Goal: Contribute content

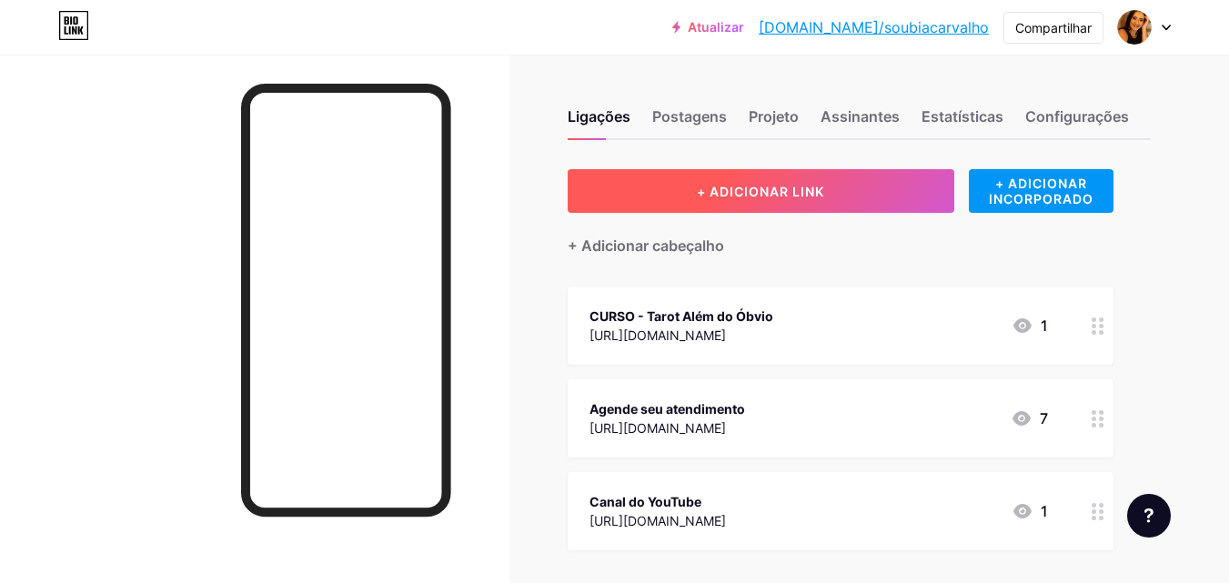
click at [720, 186] on font "+ ADICIONAR LINK" at bounding box center [760, 191] width 127 height 15
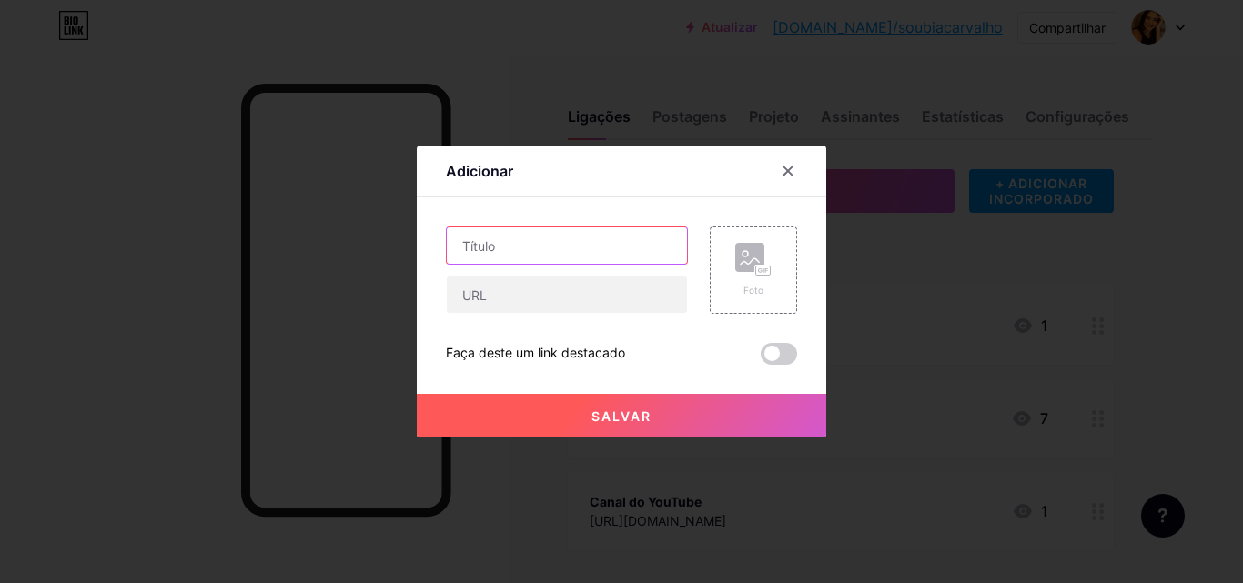
click at [573, 239] on input "text" at bounding box center [567, 245] width 240 height 36
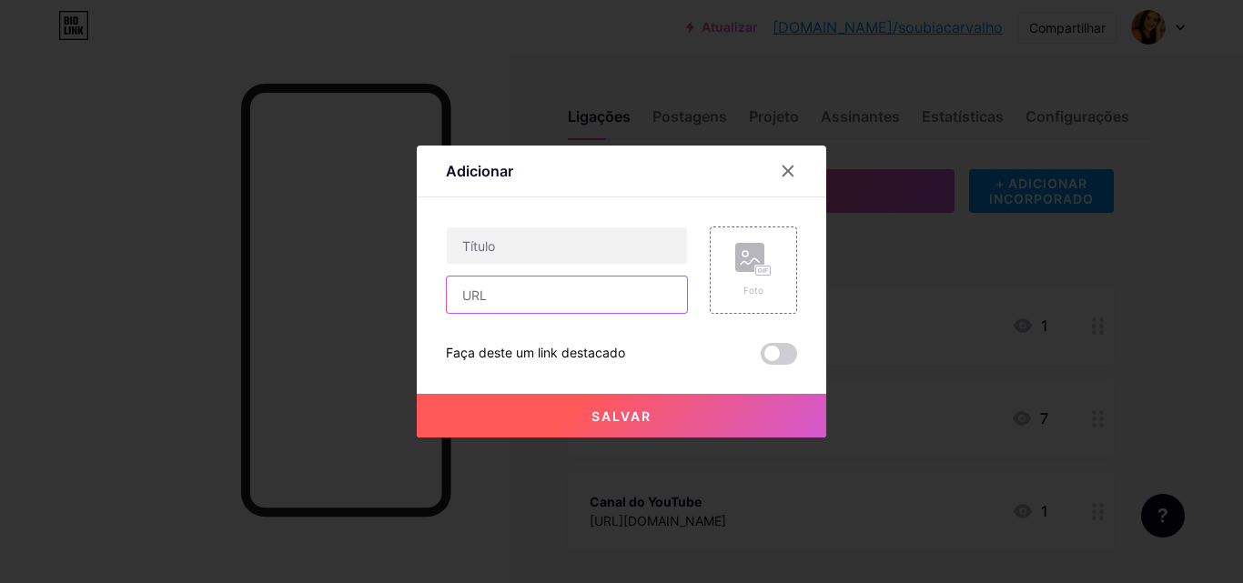
click at [567, 281] on input "text" at bounding box center [567, 295] width 240 height 36
paste input "[URL][DOMAIN_NAME]"
type input "[URL][DOMAIN_NAME]"
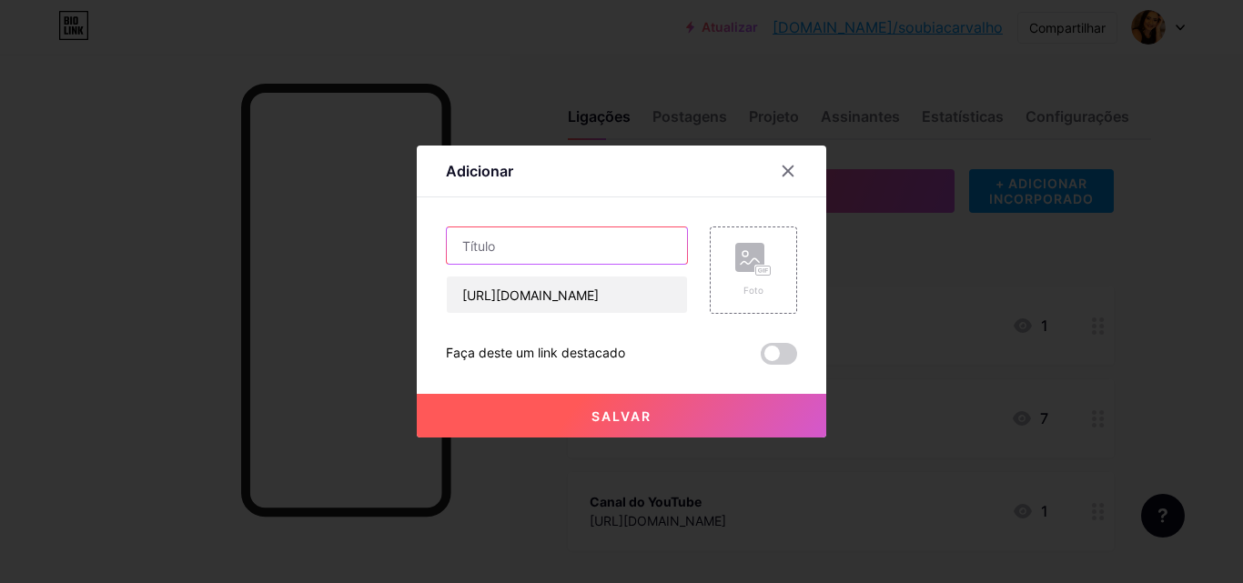
click at [548, 249] on input "text" at bounding box center [567, 245] width 240 height 36
type input "M"
type input "Mentoria Individual Reset da [PERSON_NAME]"
click at [665, 427] on button "Salvar" at bounding box center [621, 416] width 409 height 44
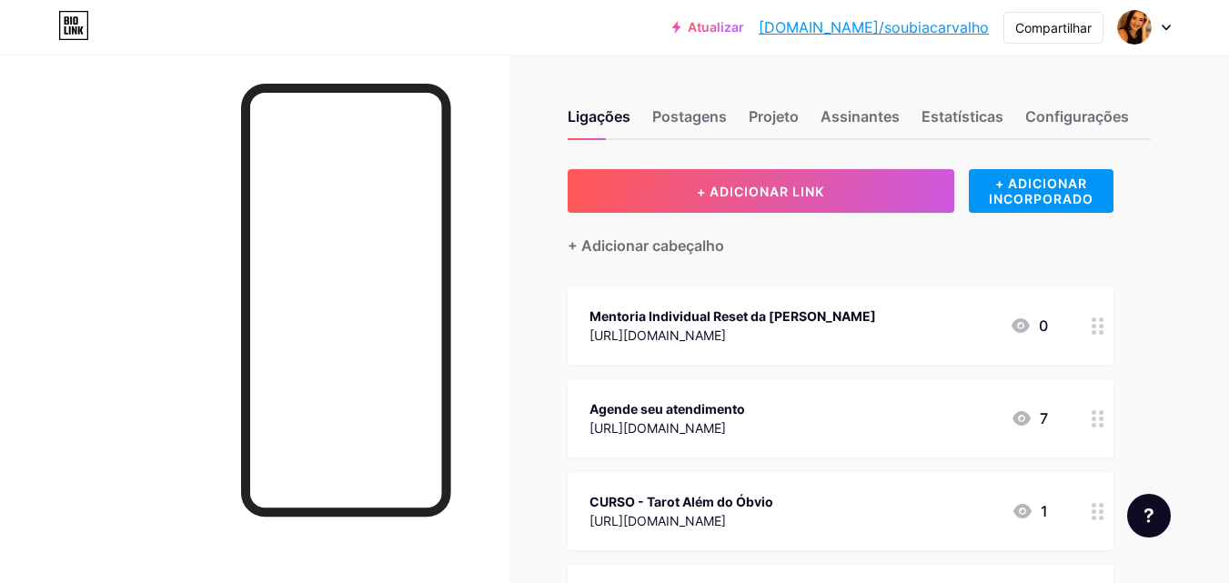
click at [1140, 374] on div "+ ADICIONAR LINK + ADICIONAR INCORPORADO + Adicionar cabeçalho Mentoria Individ…" at bounding box center [859, 466] width 583 height 595
